Goal: Navigation & Orientation: Find specific page/section

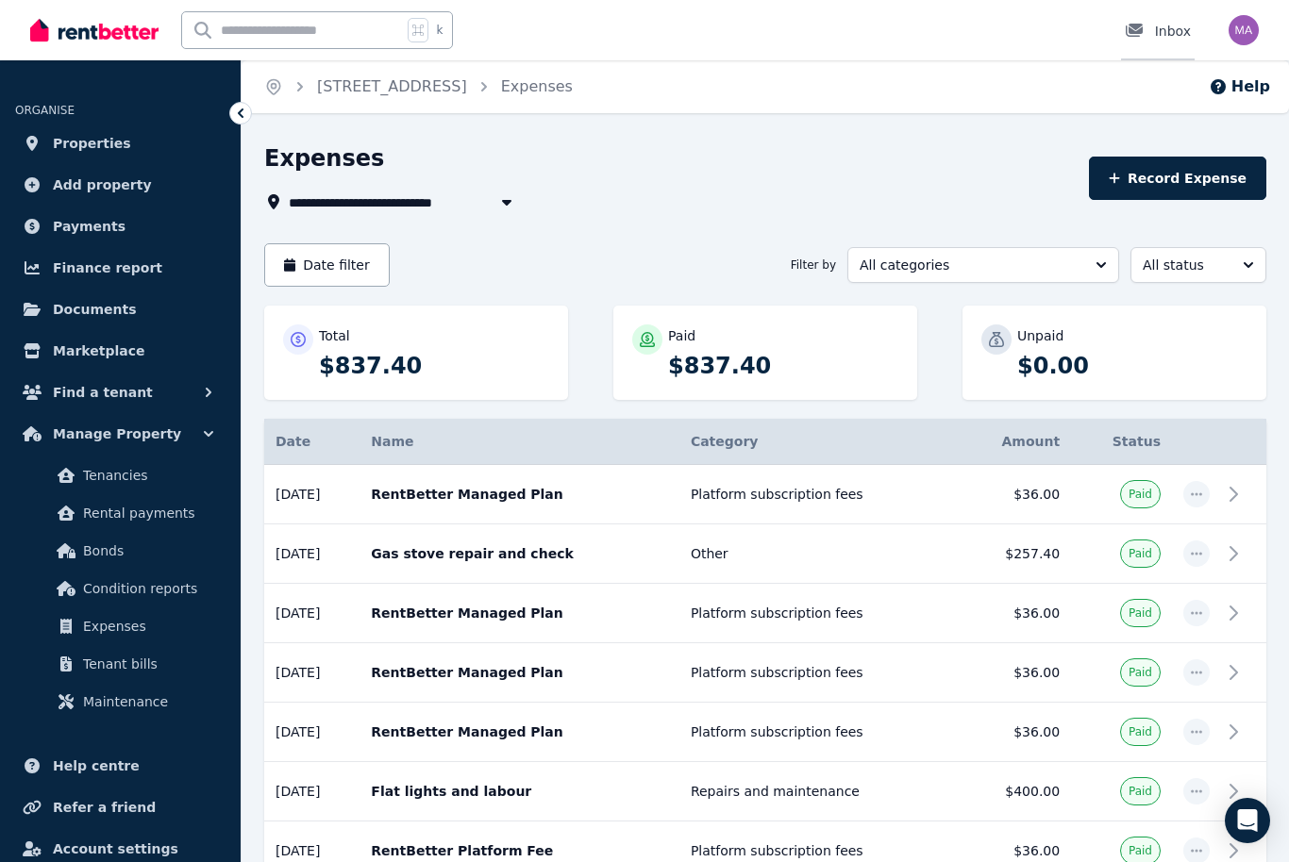
click at [1172, 43] on link "Inbox" at bounding box center [1158, 30] width 74 height 60
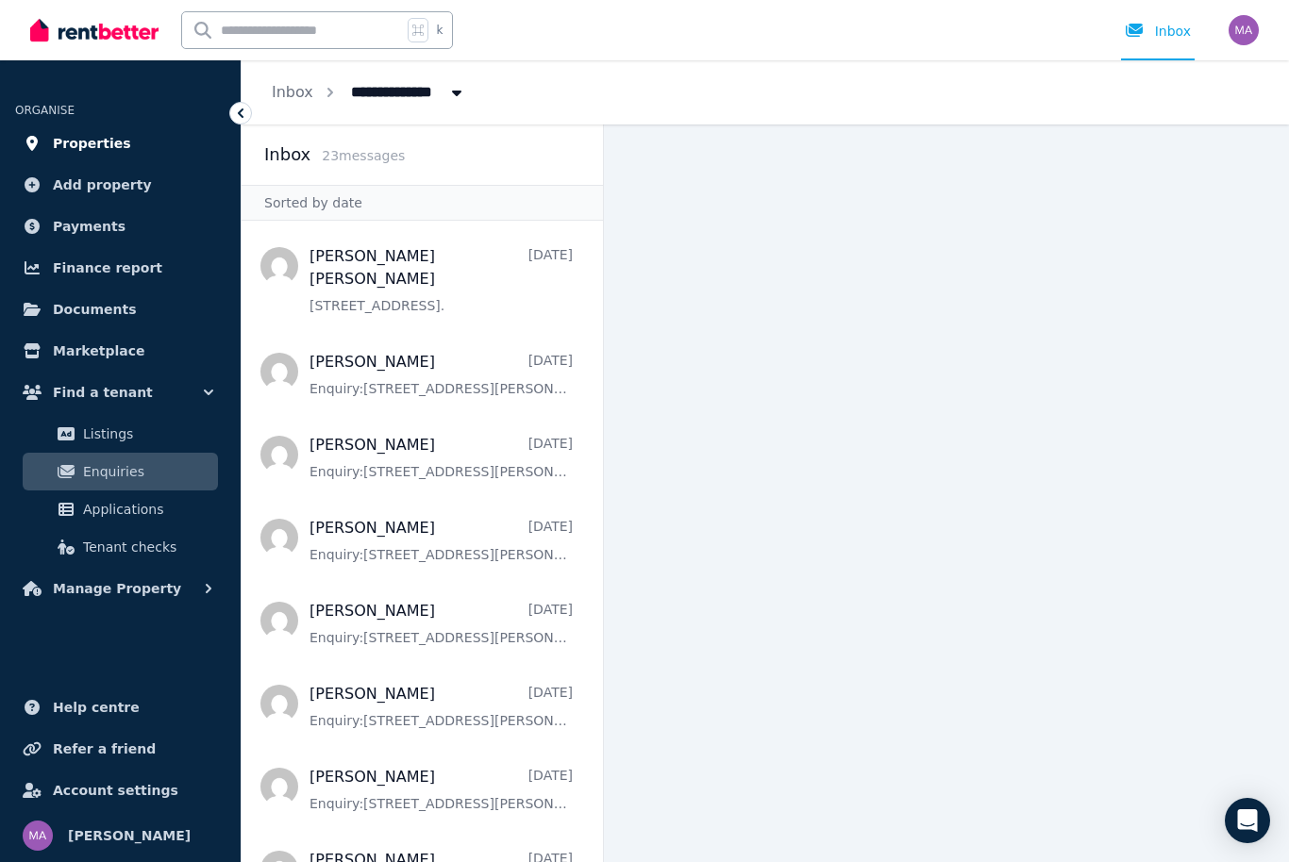
click at [98, 147] on span "Properties" at bounding box center [92, 143] width 78 height 23
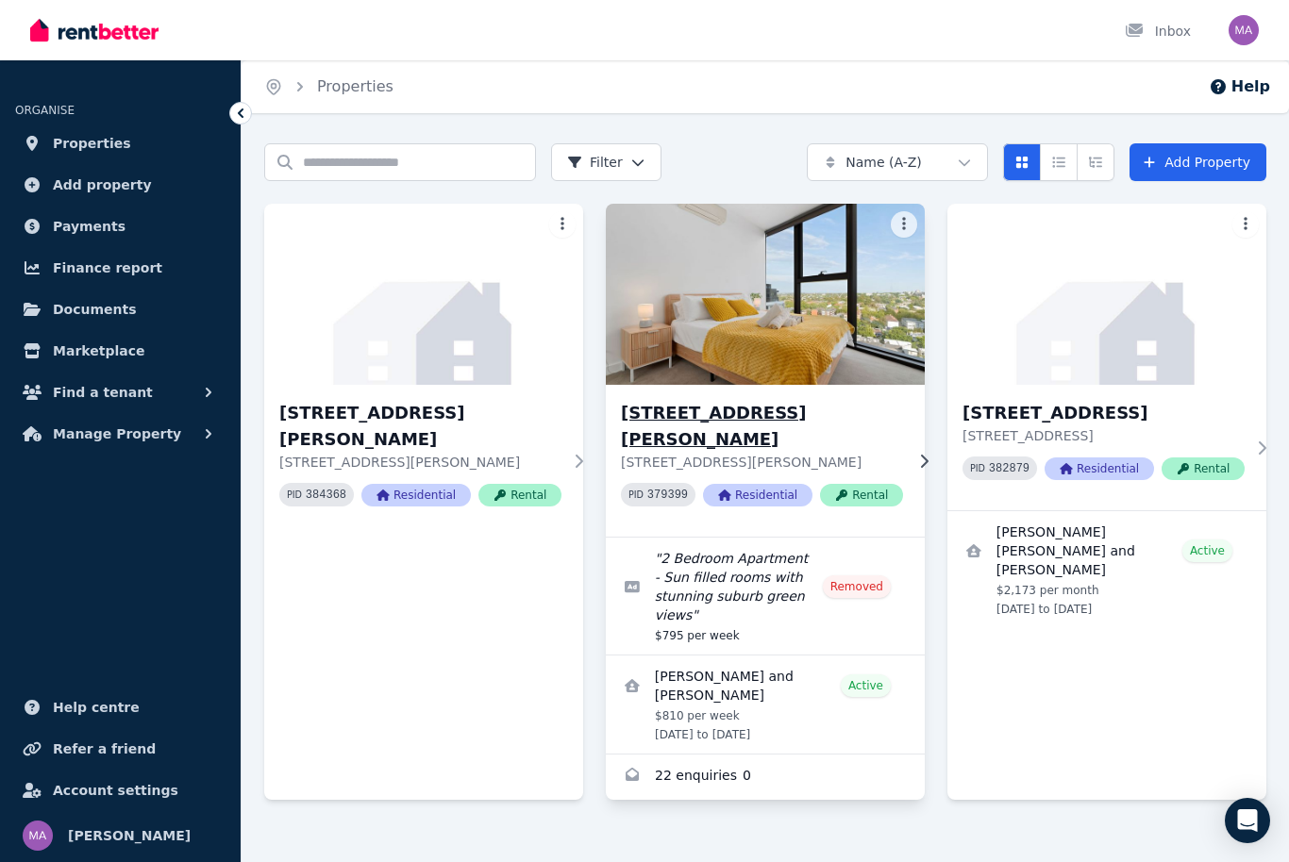
click at [780, 354] on img at bounding box center [765, 294] width 335 height 191
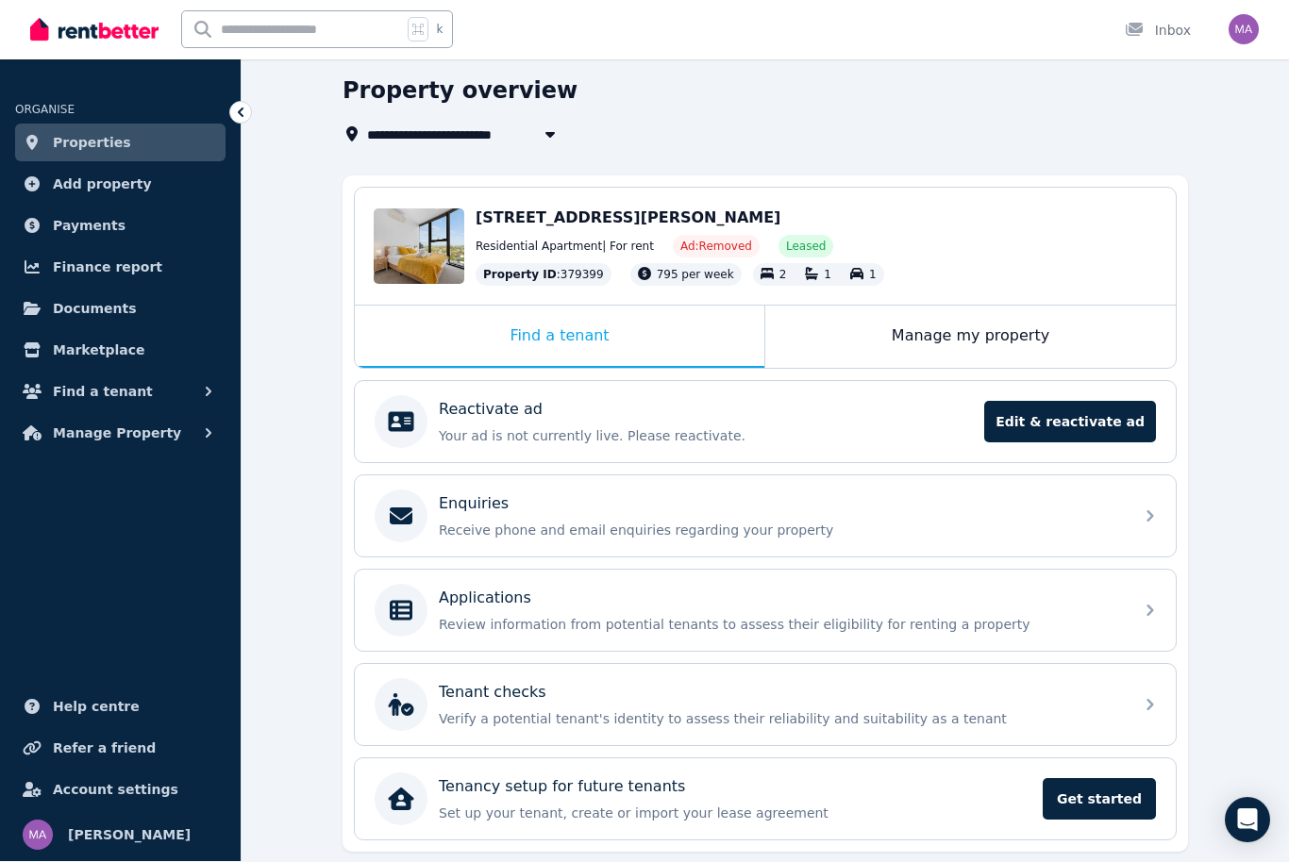
scroll to position [67, 0]
click at [1194, 32] on link "Inbox" at bounding box center [1158, 30] width 74 height 60
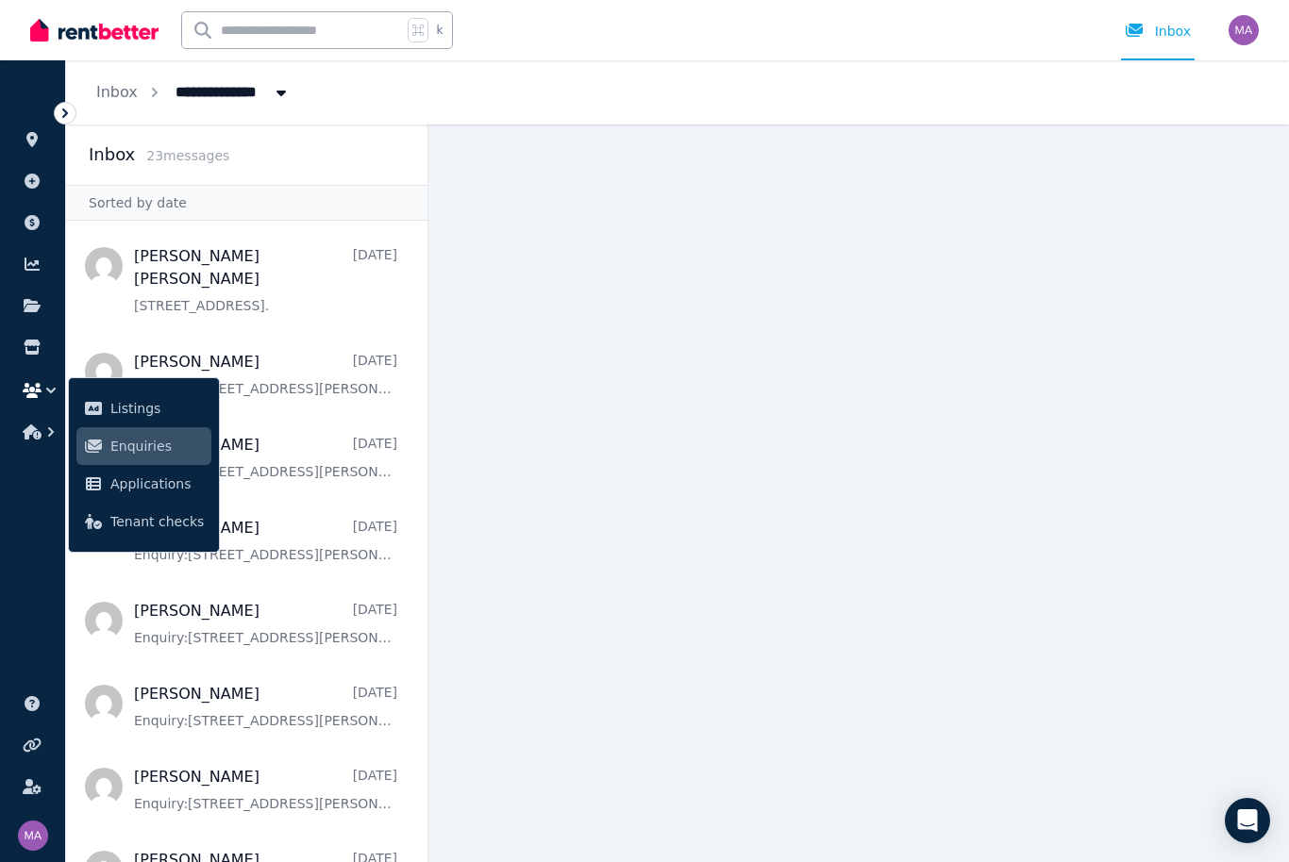
scroll to position [62, 0]
